Goal: Go to known website: Access a specific website the user already knows

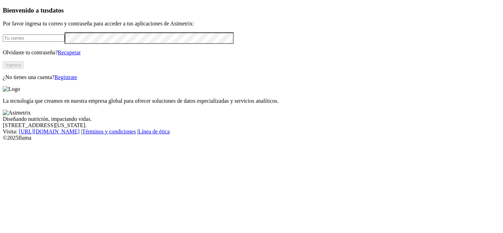
type input "[PERSON_NAME][EMAIL_ADDRESS][PERSON_NAME][DOMAIN_NAME]"
click at [24, 69] on button "Ingresa" at bounding box center [13, 64] width 21 height 7
